Goal: Find contact information: Find contact information

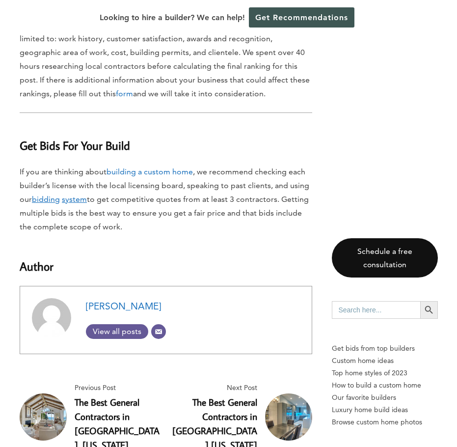
scroll to position [10201, 0]
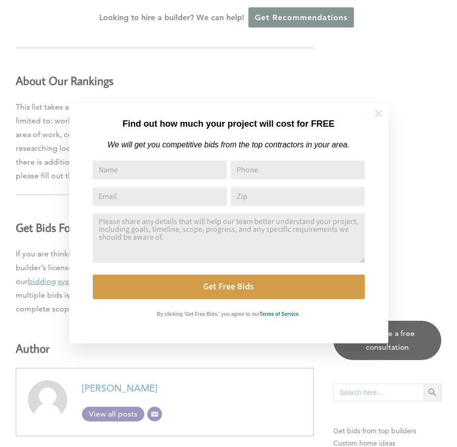
click at [374, 114] on icon at bounding box center [378, 113] width 11 height 11
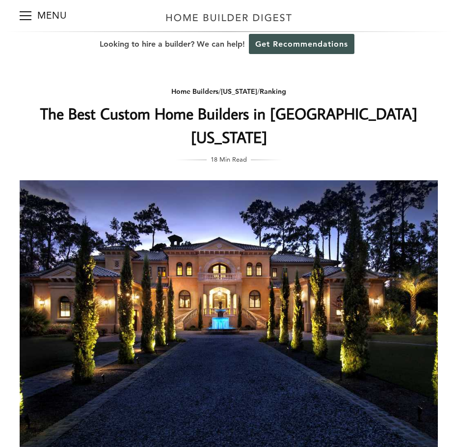
scroll to position [0, 0]
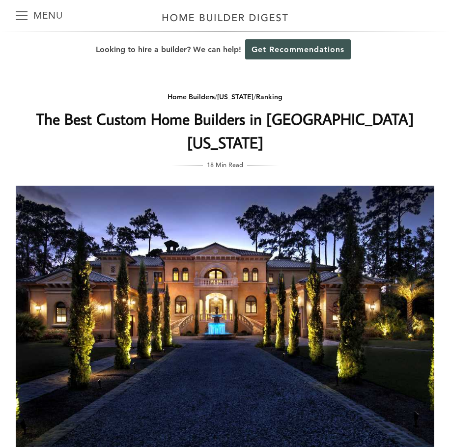
click at [22, 20] on button "Menu" at bounding box center [22, 15] width 12 height 31
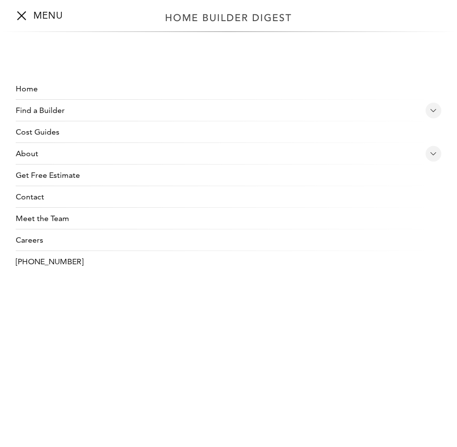
click at [39, 198] on link "Contact" at bounding box center [229, 197] width 426 height 22
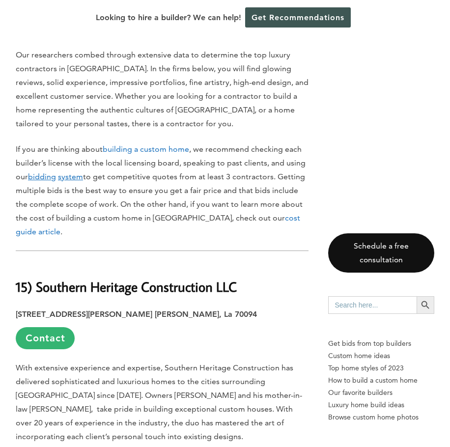
scroll to position [835, 0]
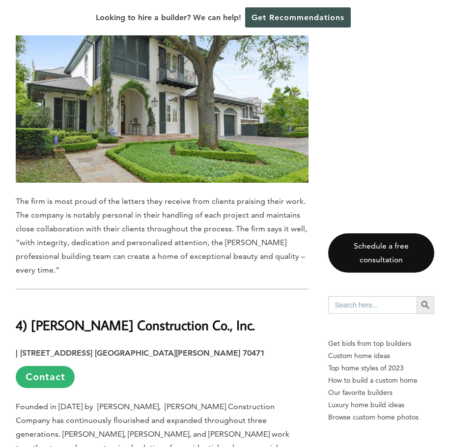
scroll to position [7203, 0]
